Goal: Task Accomplishment & Management: Use online tool/utility

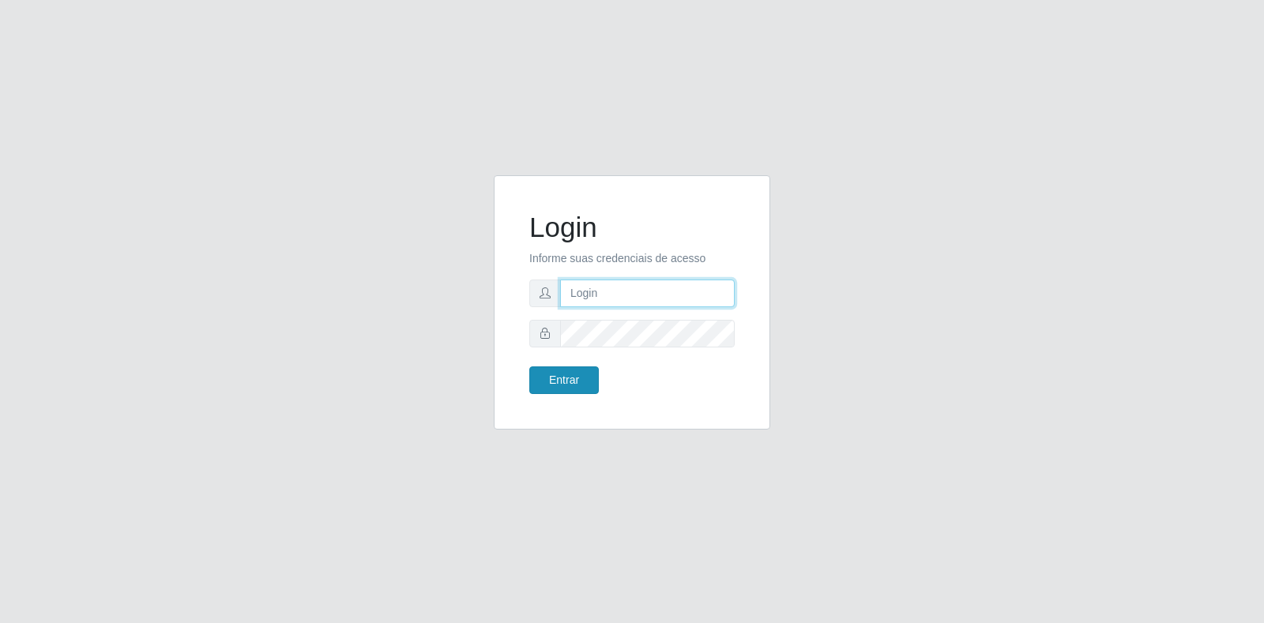
type input "[EMAIL_ADDRESS][DOMAIN_NAME]"
click at [579, 379] on button "Entrar" at bounding box center [563, 380] width 69 height 28
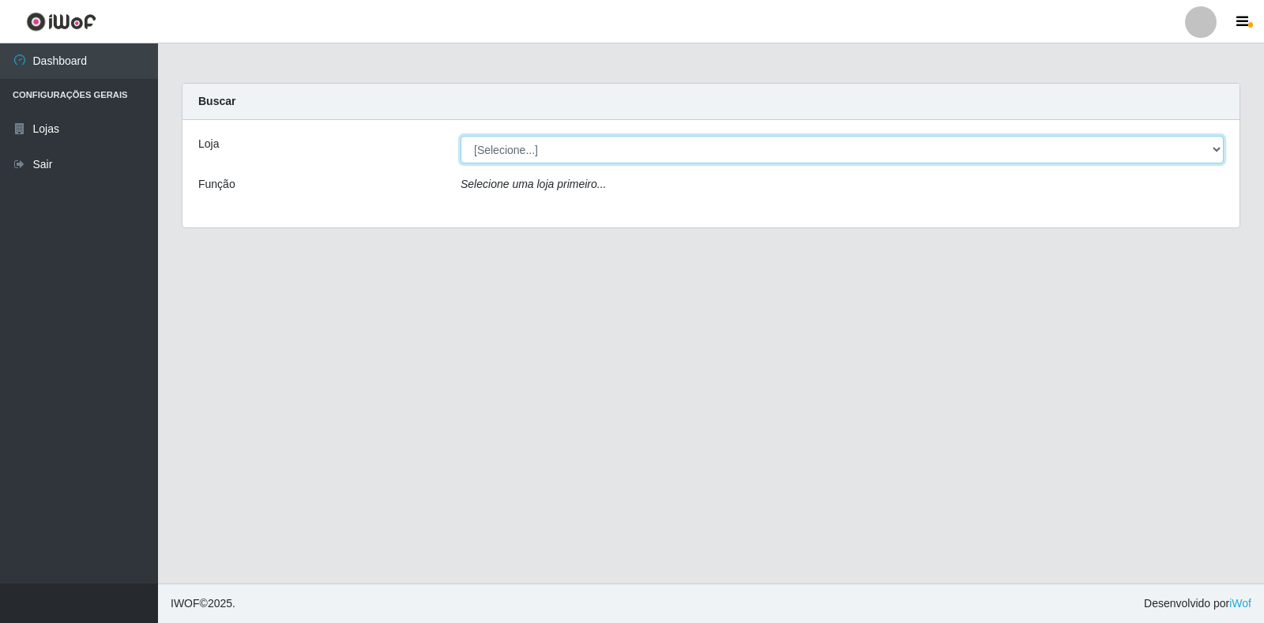
click at [490, 148] on select "[Selecione...] Atacado Vem - Loja 30 Laranjeiras Velha" at bounding box center [841, 150] width 763 height 28
select select "495"
click at [460, 136] on select "[Selecione...] Atacado Vem - Loja 30 Laranjeiras Velha" at bounding box center [841, 150] width 763 height 28
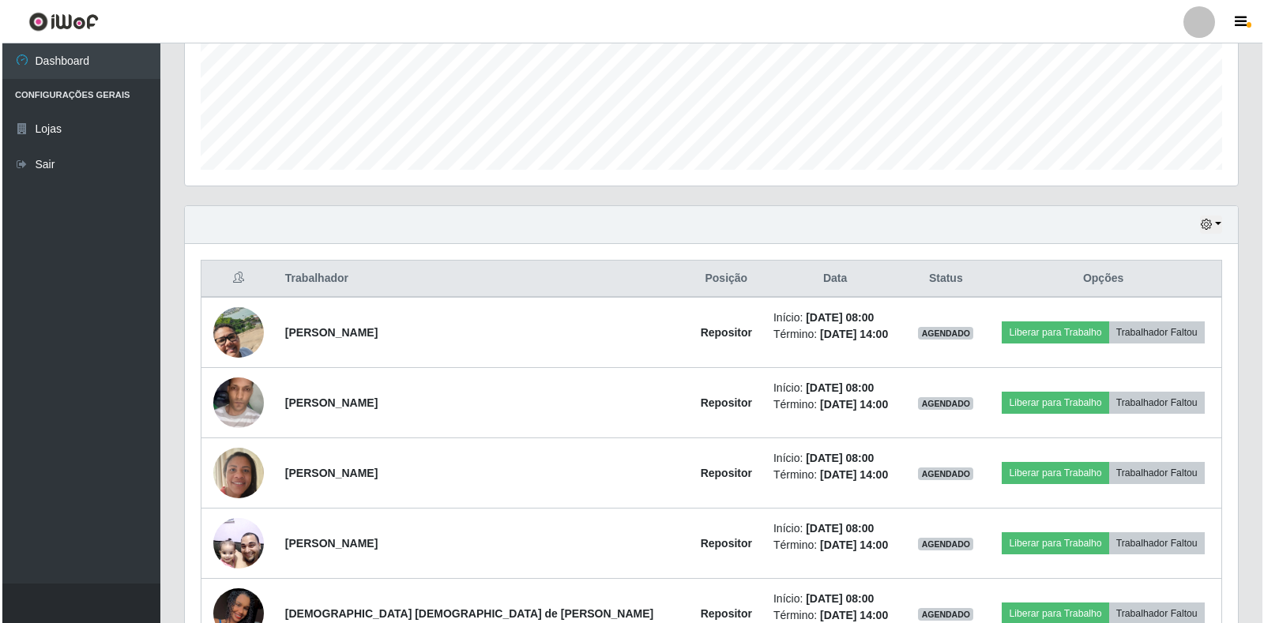
scroll to position [474, 0]
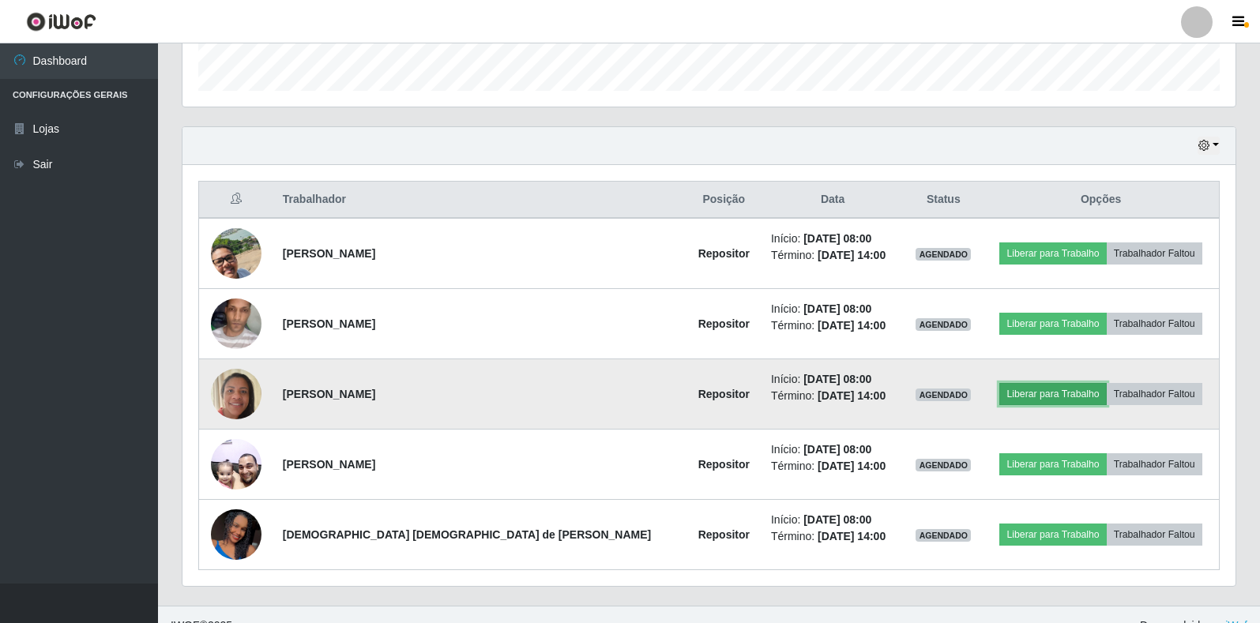
click at [1001, 396] on button "Liberar para Trabalho" at bounding box center [1052, 394] width 107 height 22
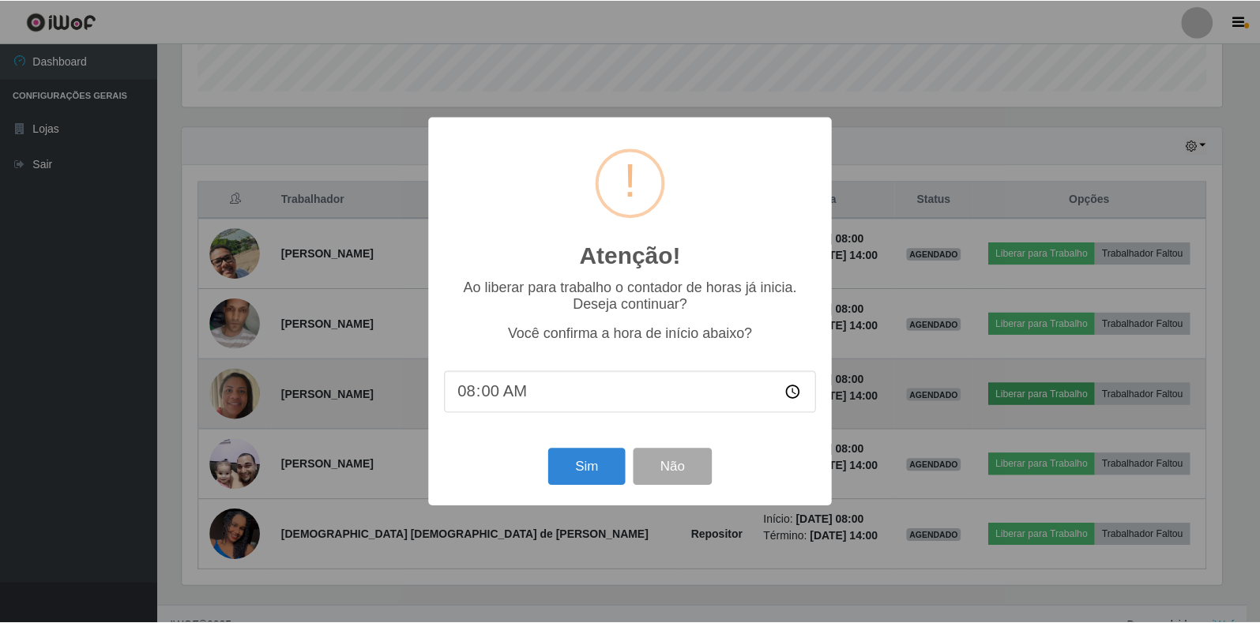
scroll to position [328, 1043]
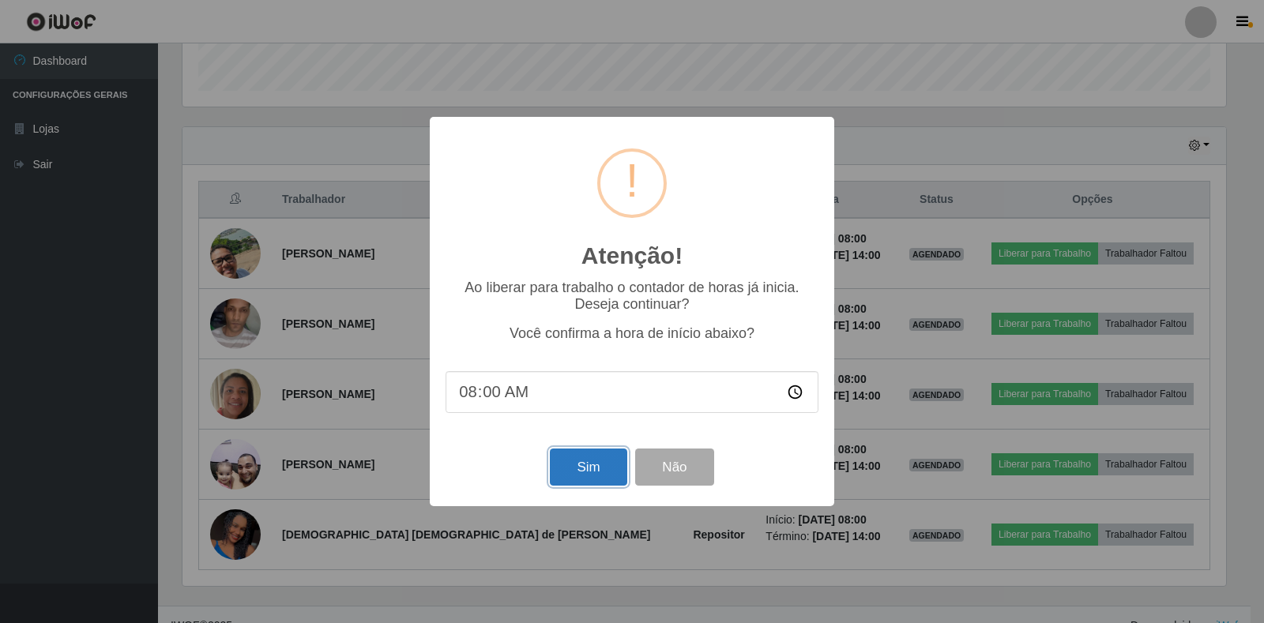
click at [611, 479] on button "Sim" at bounding box center [588, 467] width 77 height 37
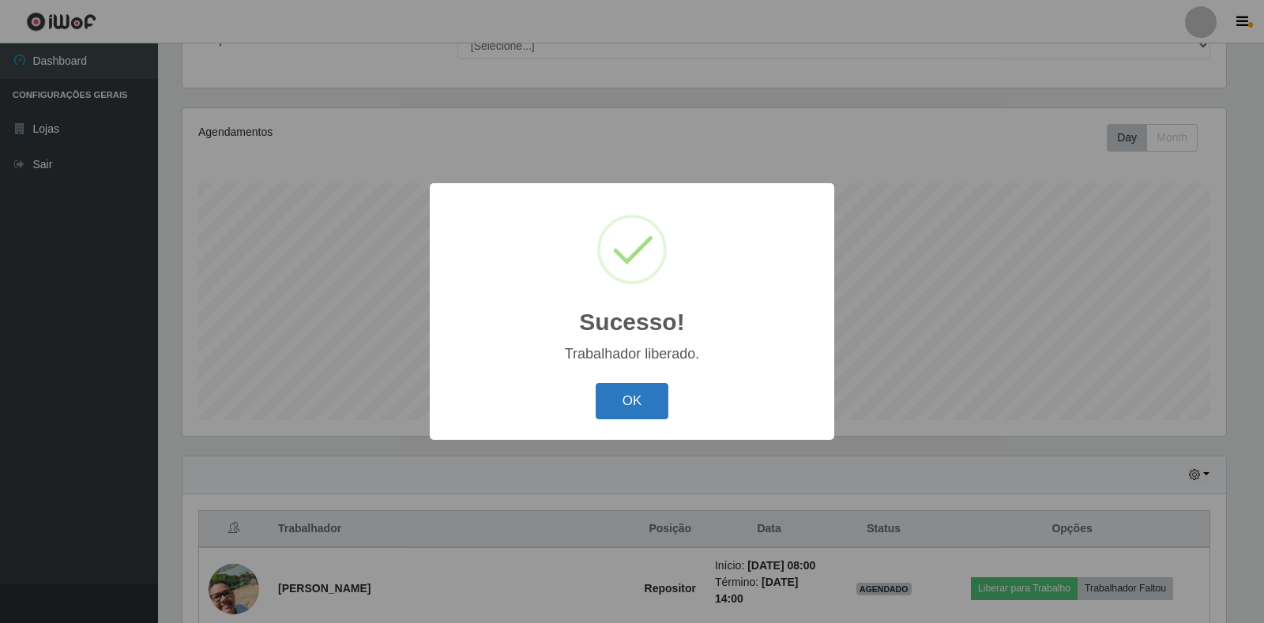
click at [649, 405] on button "OK" at bounding box center [631, 401] width 73 height 37
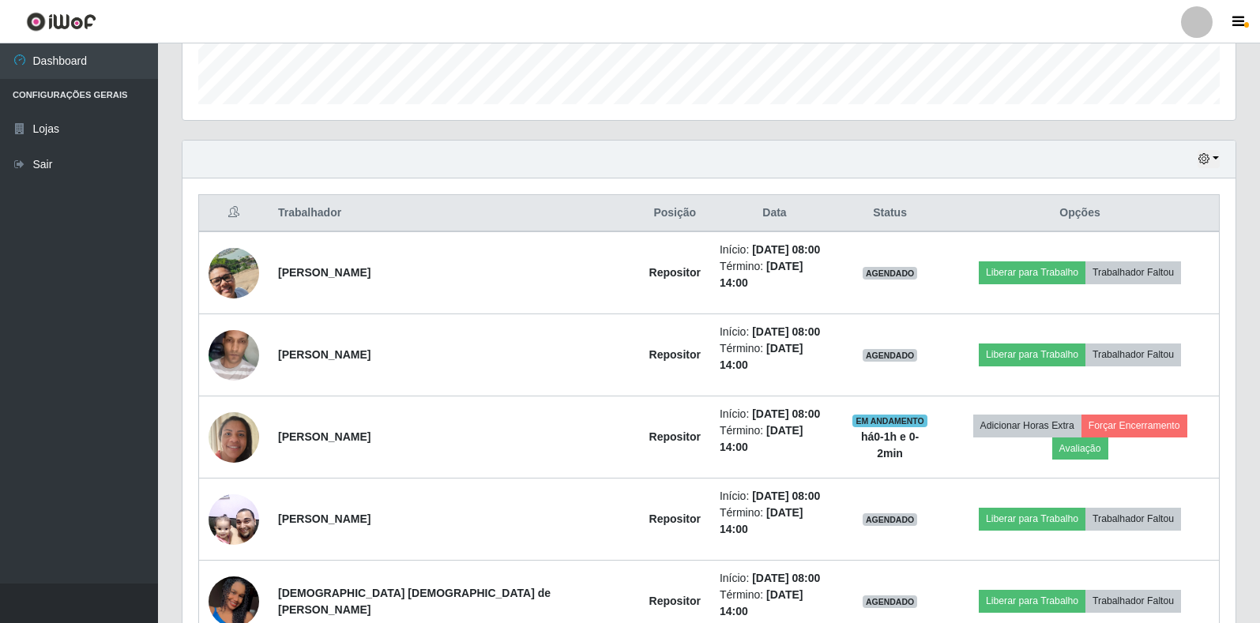
scroll to position [496, 0]
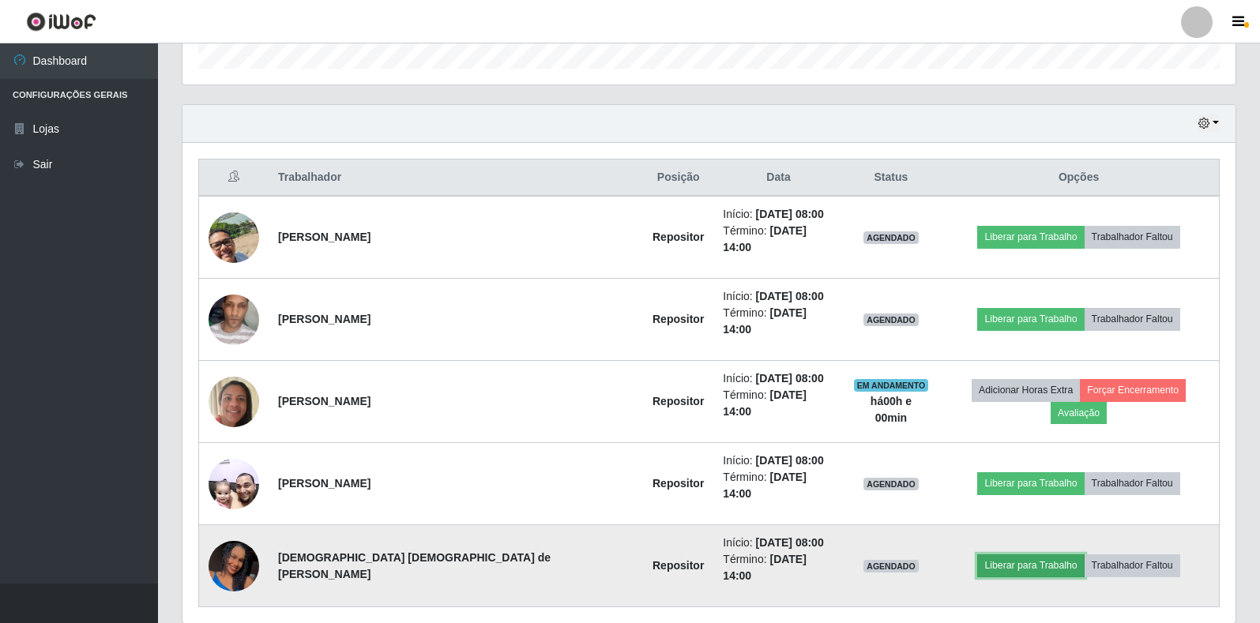
click at [989, 554] on button "Liberar para Trabalho" at bounding box center [1030, 565] width 107 height 22
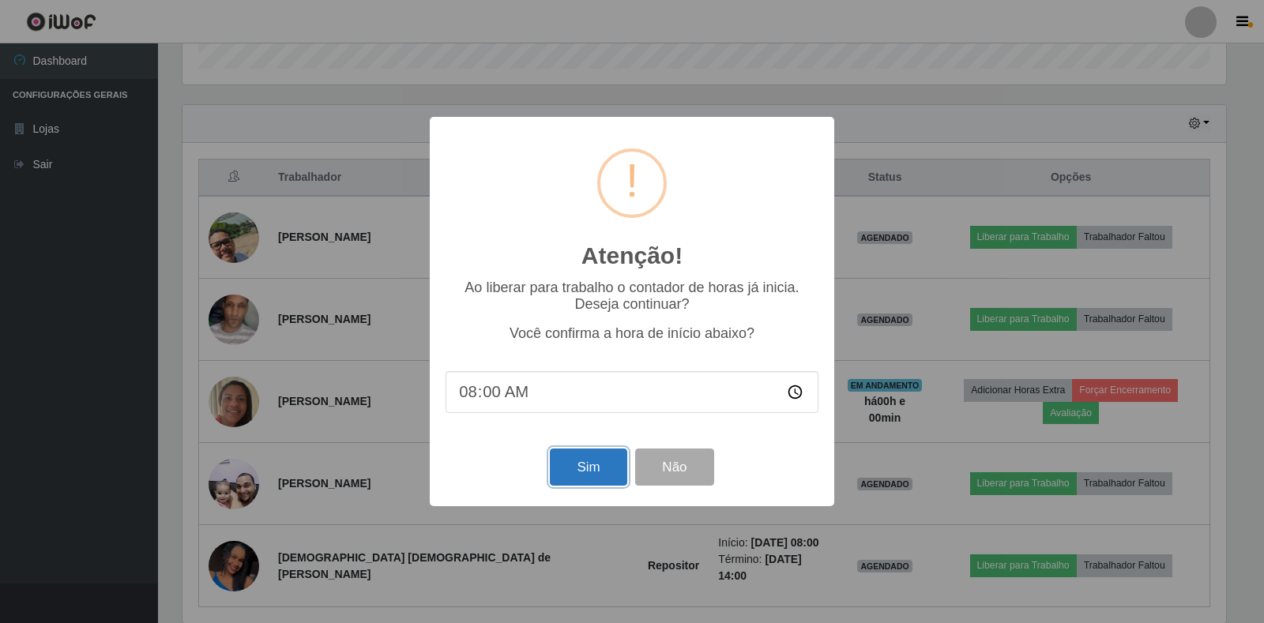
click at [581, 479] on button "Sim" at bounding box center [588, 467] width 77 height 37
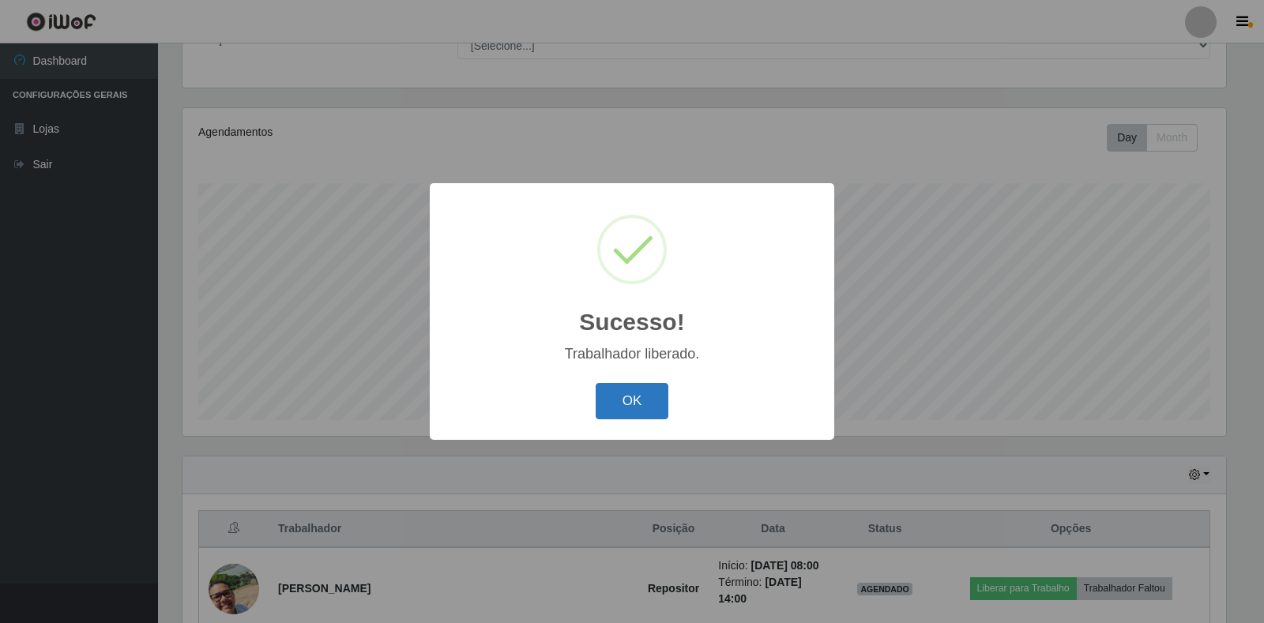
click at [630, 407] on button "OK" at bounding box center [631, 401] width 73 height 37
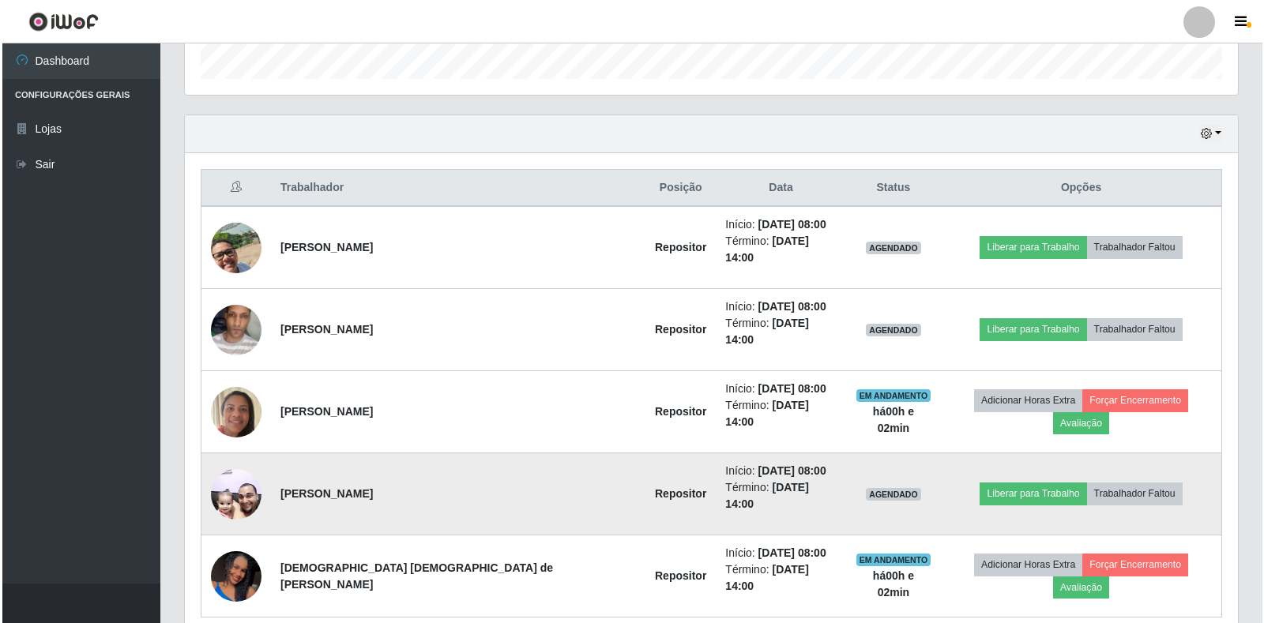
scroll to position [496, 0]
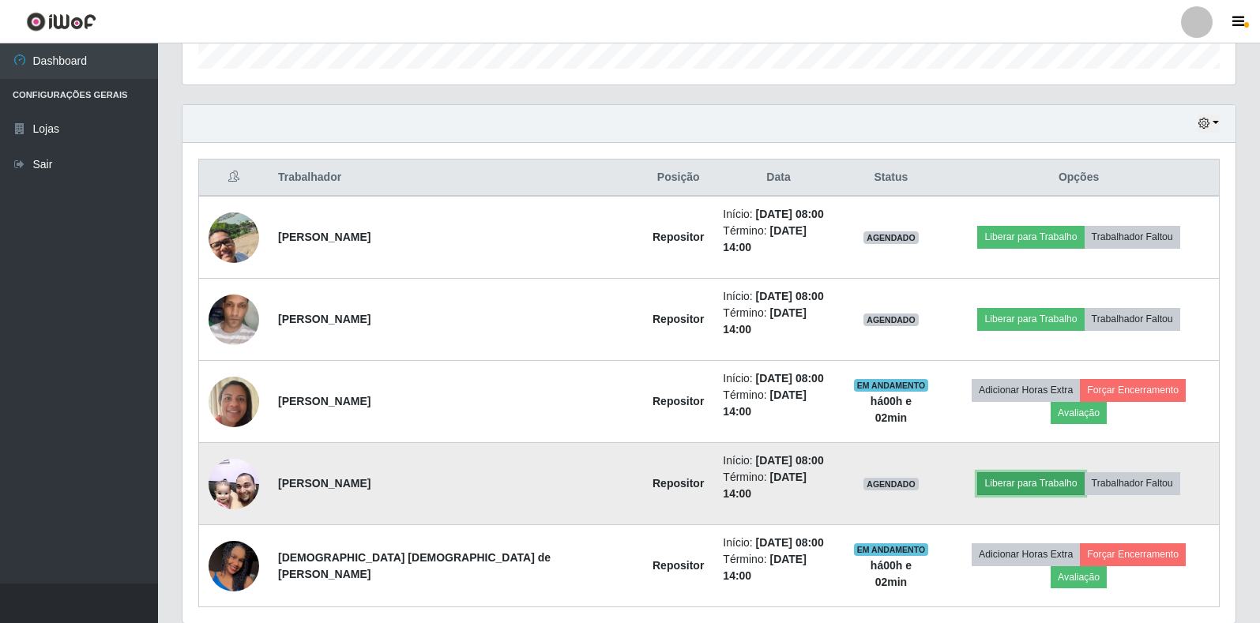
click at [1026, 472] on button "Liberar para Trabalho" at bounding box center [1030, 483] width 107 height 22
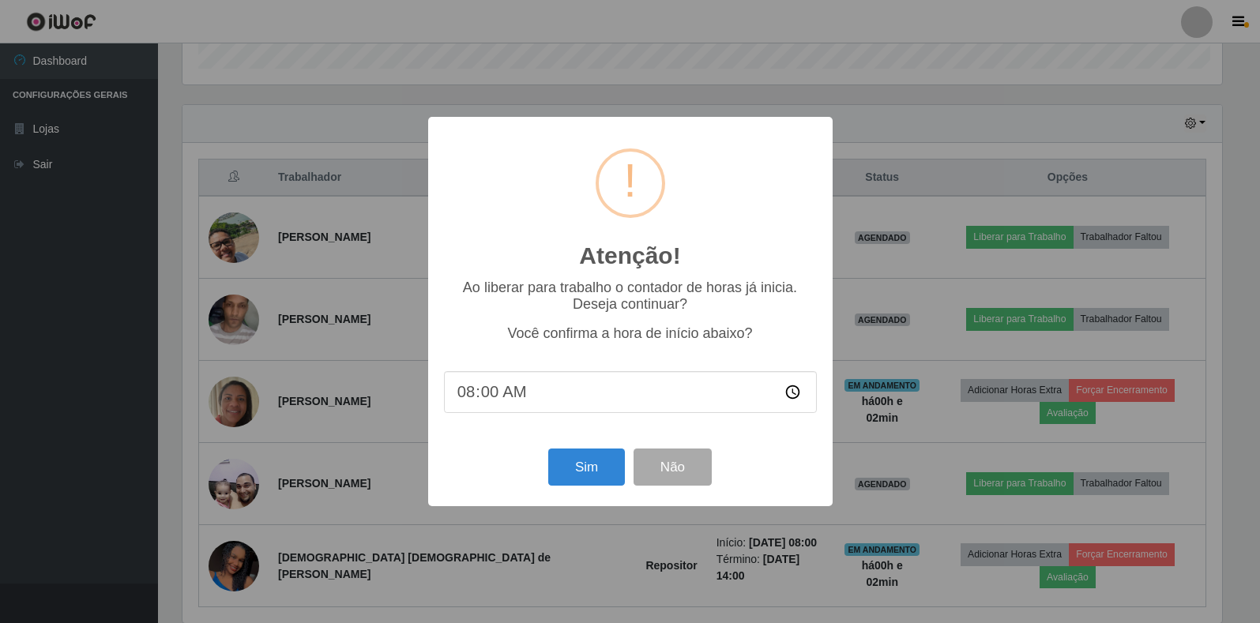
scroll to position [328, 1043]
click at [569, 461] on button "Sim" at bounding box center [588, 467] width 77 height 37
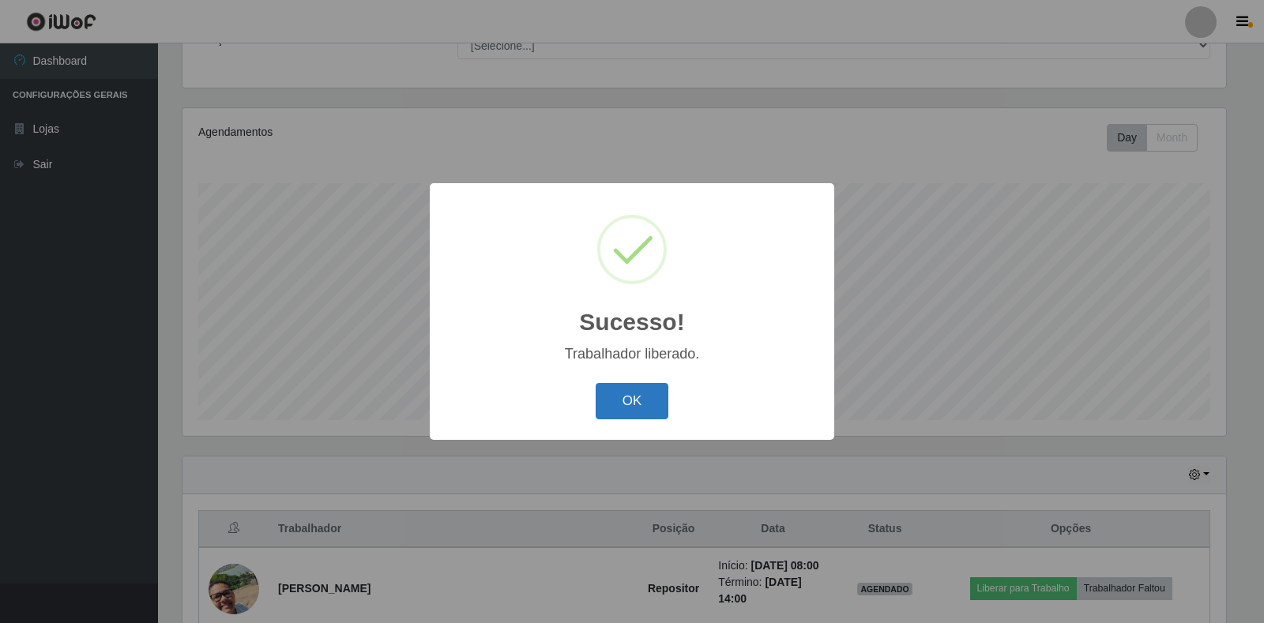
click at [639, 409] on button "OK" at bounding box center [631, 401] width 73 height 37
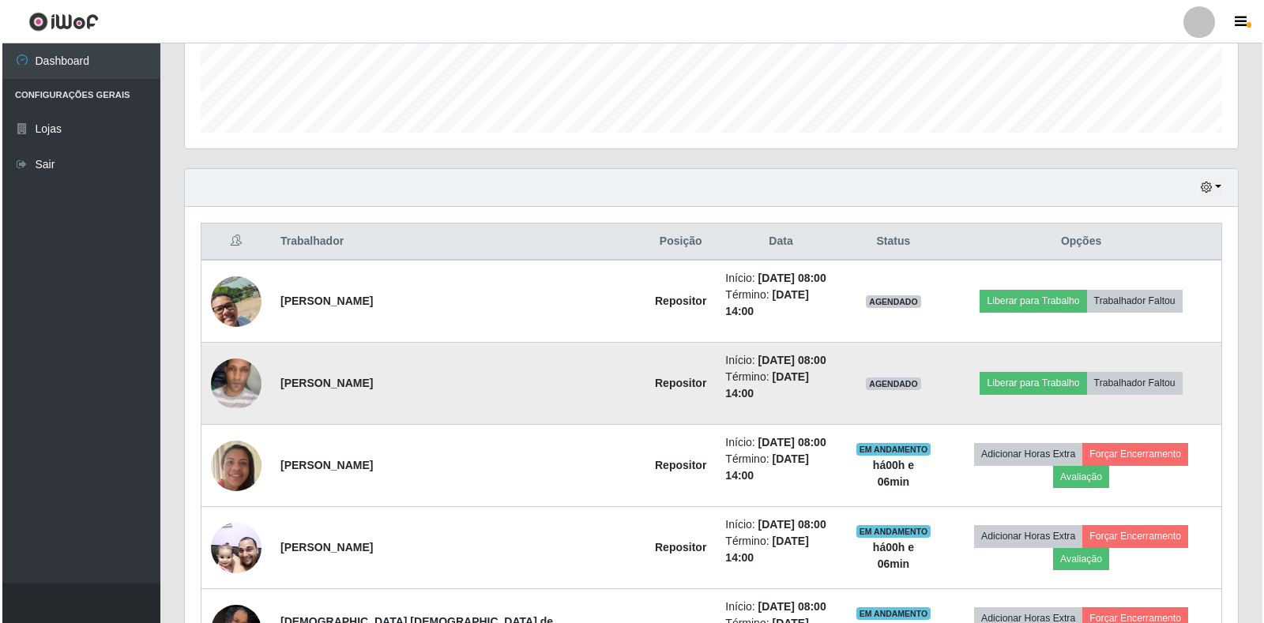
scroll to position [460, 0]
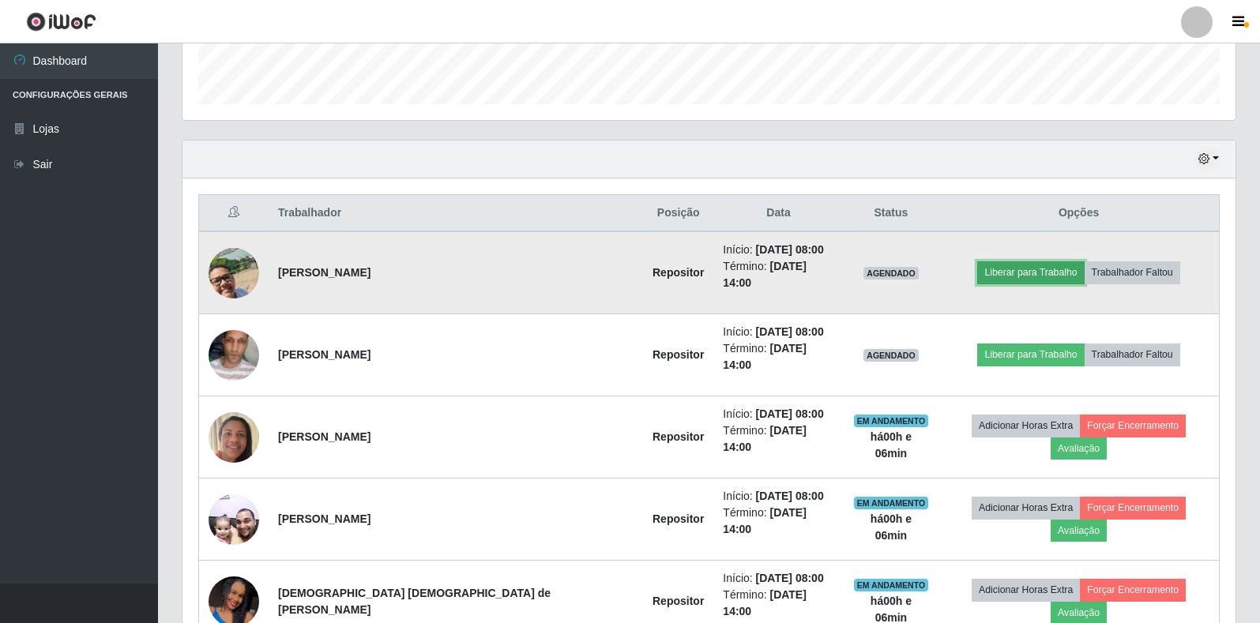
click at [989, 263] on button "Liberar para Trabalho" at bounding box center [1030, 272] width 107 height 22
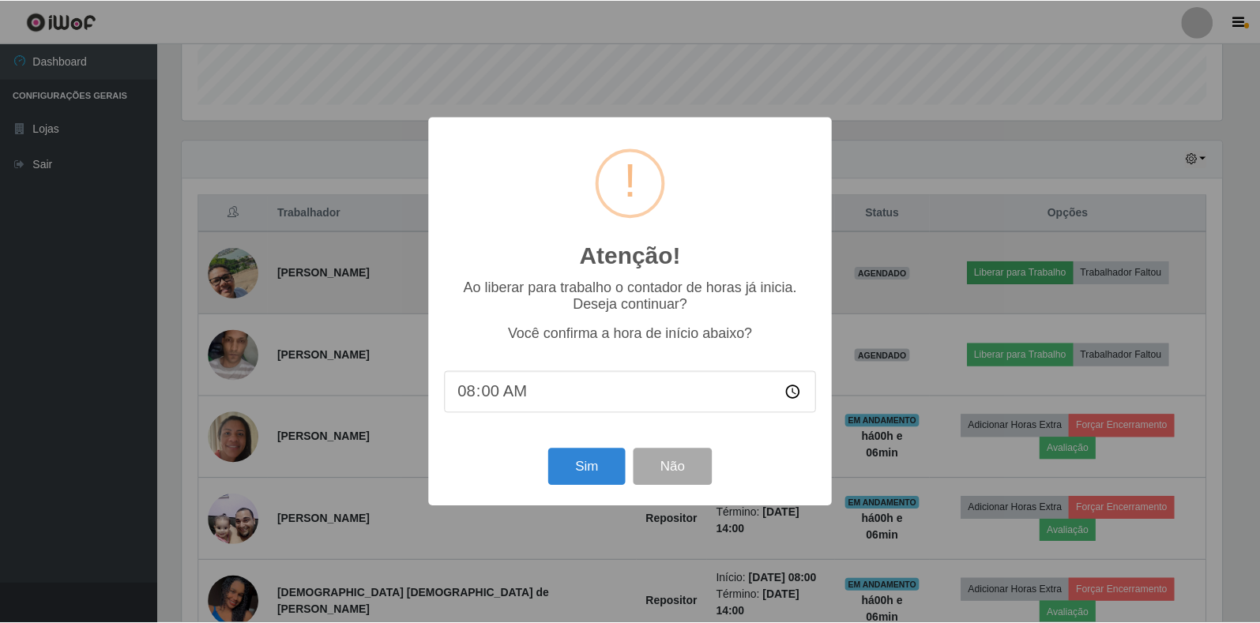
scroll to position [328, 1043]
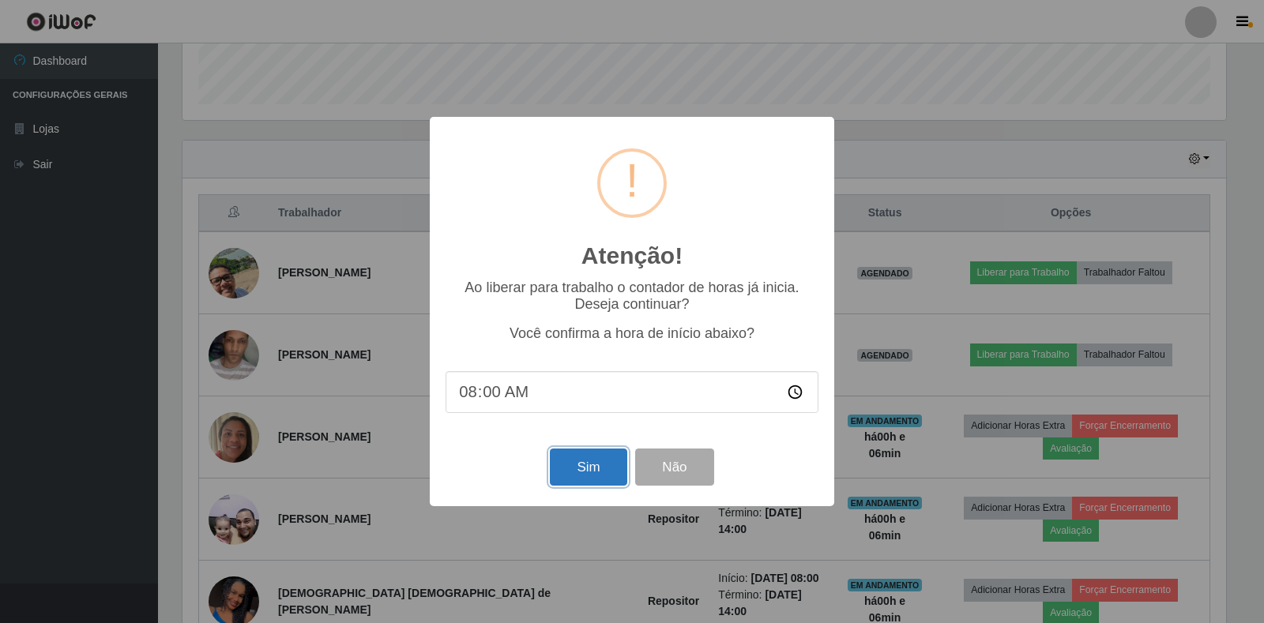
click at [598, 468] on button "Sim" at bounding box center [588, 467] width 77 height 37
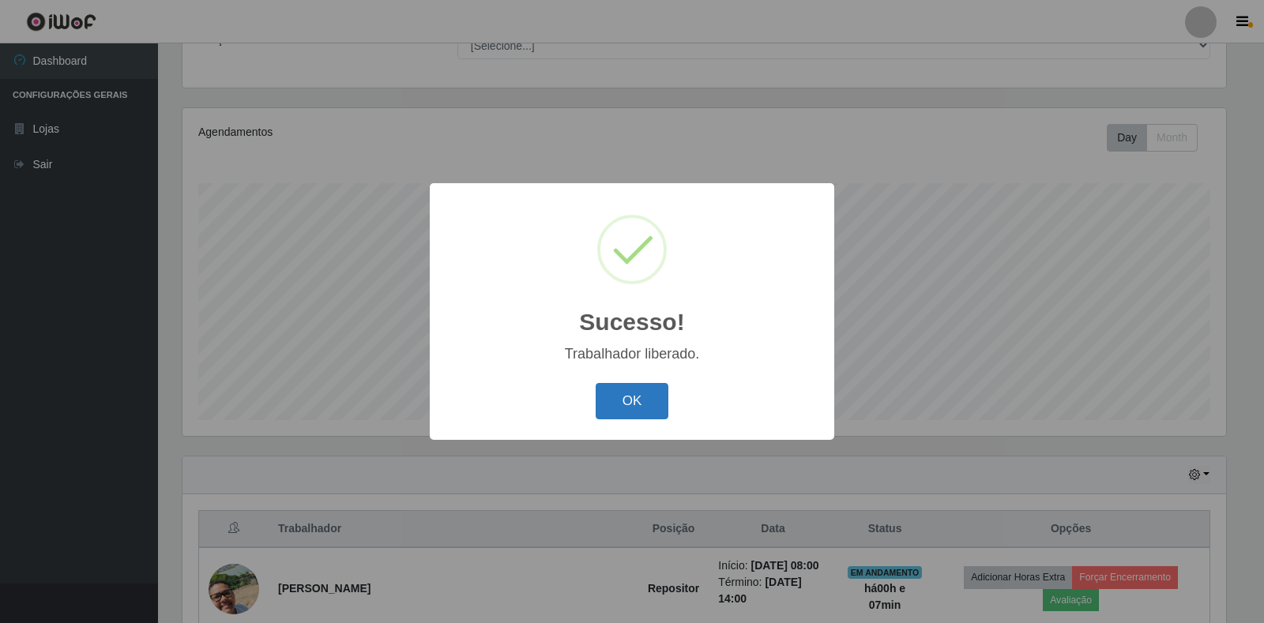
drag, startPoint x: 638, startPoint y: 406, endPoint x: 622, endPoint y: 381, distance: 29.6
click at [637, 406] on button "OK" at bounding box center [631, 401] width 73 height 37
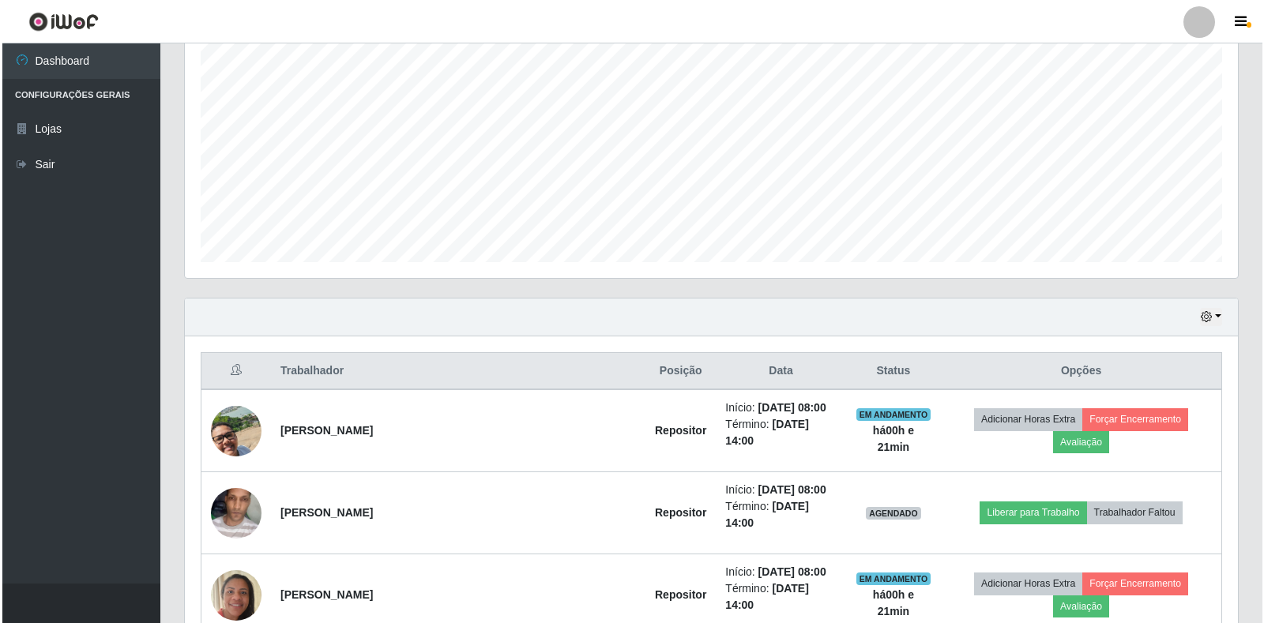
scroll to position [381, 0]
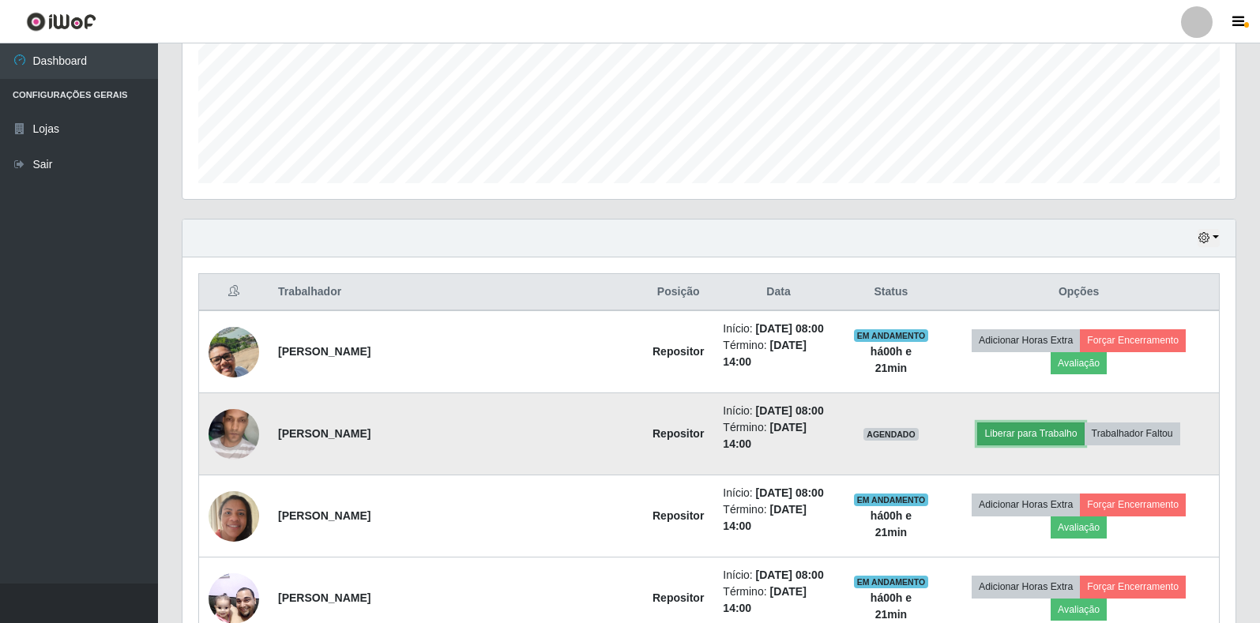
click at [977, 422] on button "Liberar para Trabalho" at bounding box center [1030, 433] width 107 height 22
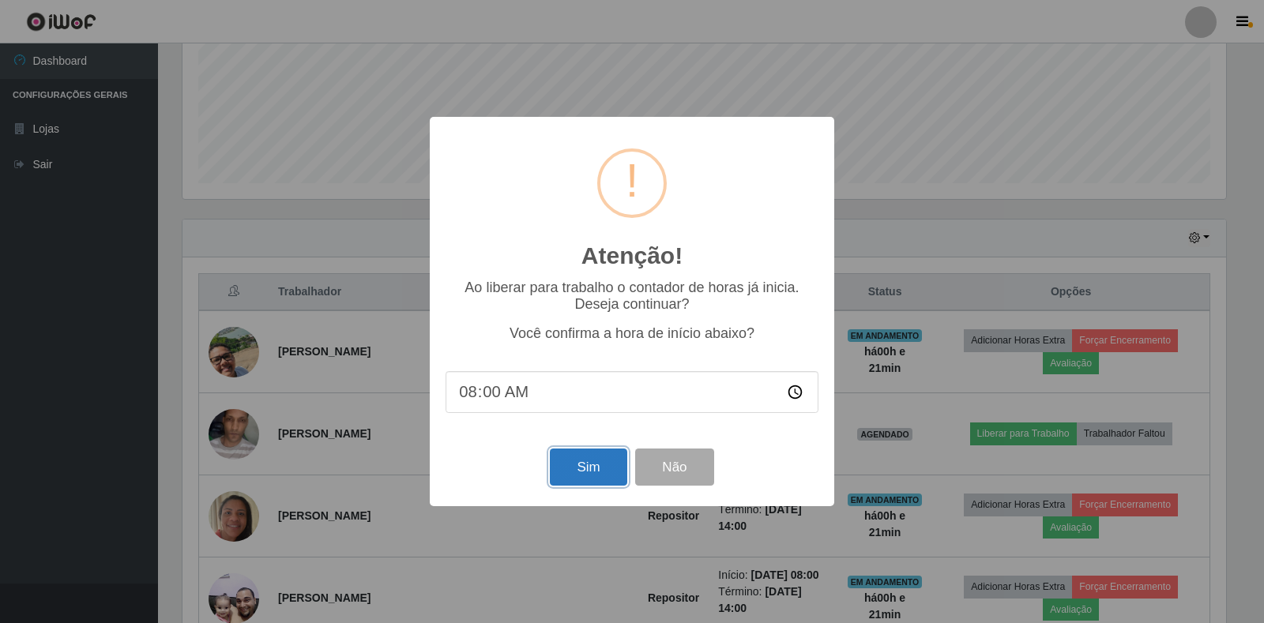
click at [591, 468] on button "Sim" at bounding box center [588, 467] width 77 height 37
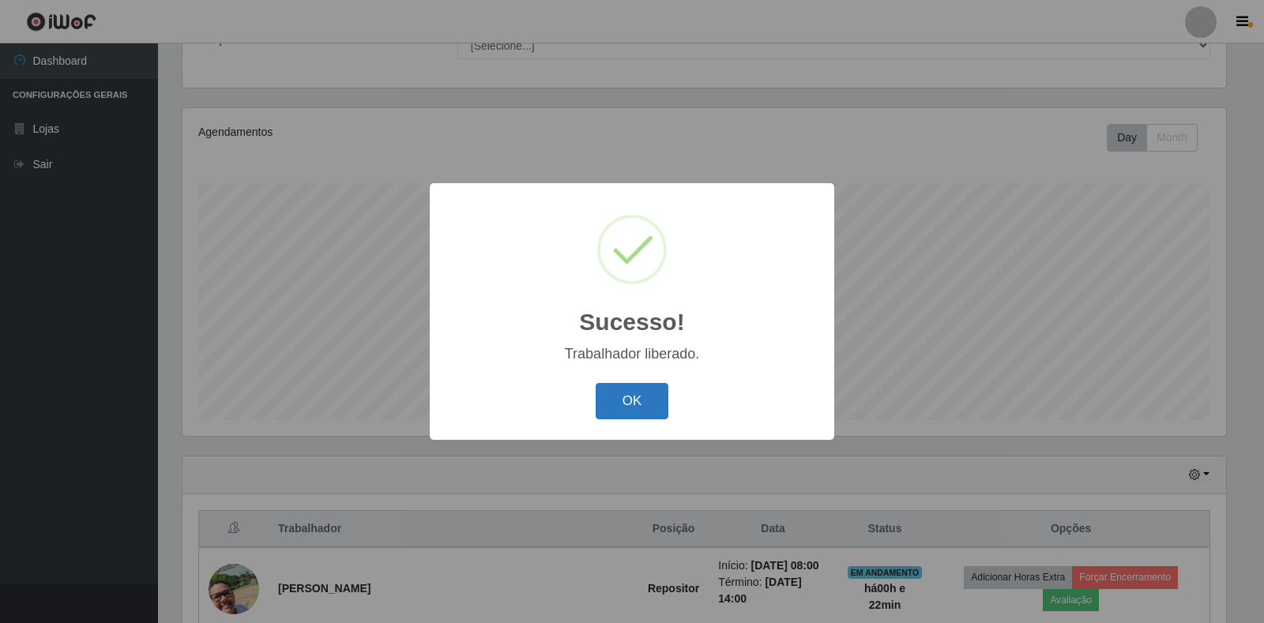
click at [620, 405] on button "OK" at bounding box center [631, 401] width 73 height 37
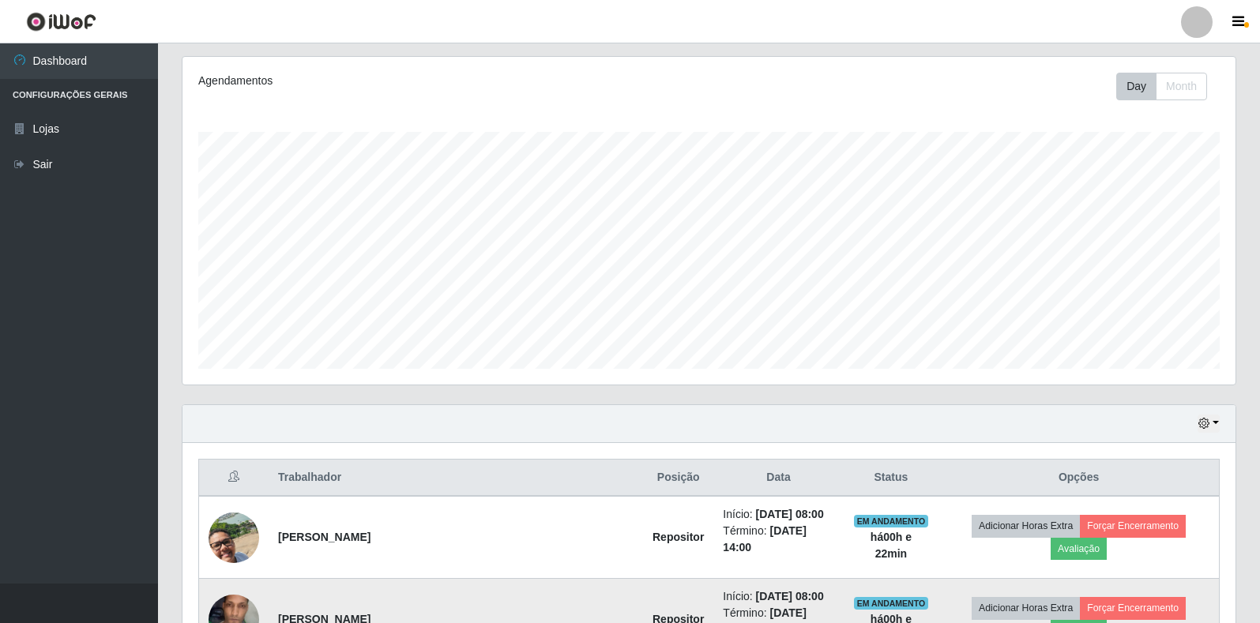
scroll to position [223, 0]
